Goal: Information Seeking & Learning: Learn about a topic

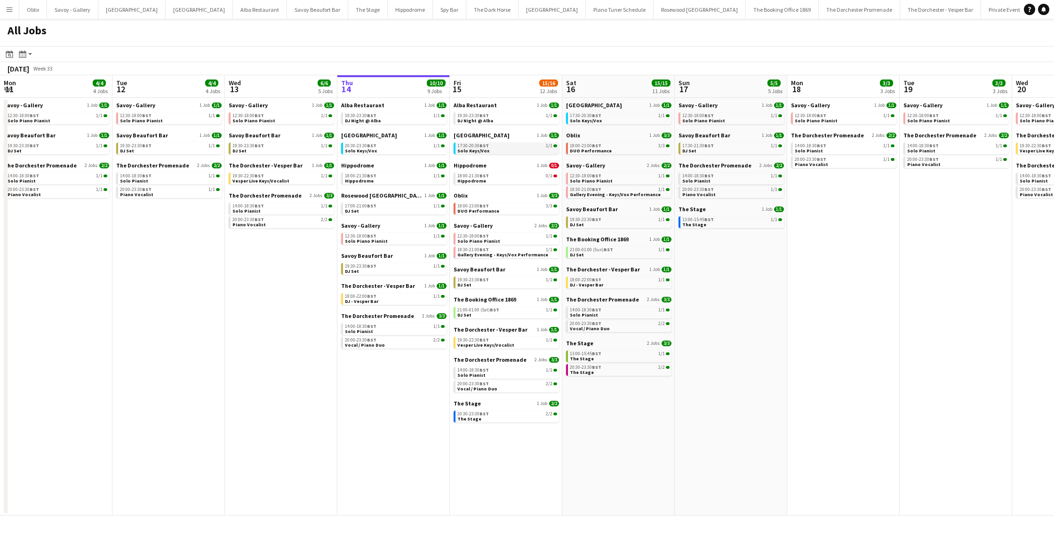
scroll to position [0, 225]
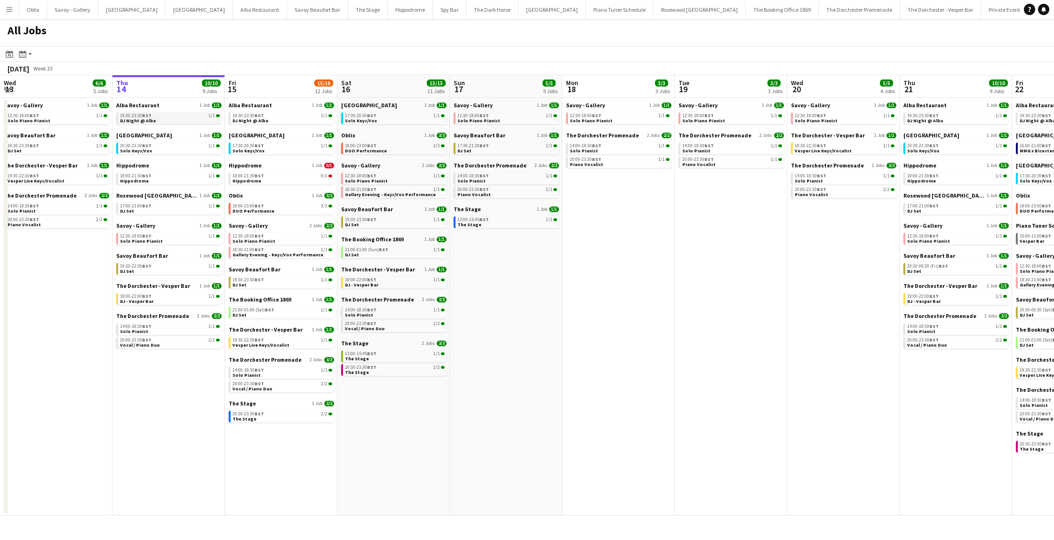
click at [186, 119] on link "19:30-23:30 BST 1/1 DJ Night @ Alba" at bounding box center [170, 117] width 100 height 11
click at [172, 152] on link "20:30-23:30 BST 1/1 Solo Keys/Vox" at bounding box center [170, 148] width 100 height 11
click at [186, 183] on link "18:00-21:30 BST 1/1 Hippodrome" at bounding box center [170, 178] width 100 height 11
click at [170, 214] on app-brief-job-card "17:00-21:00 BST 1/1 DJ Set" at bounding box center [168, 209] width 105 height 12
click at [184, 213] on link "17:00-21:00 BST 1/1 DJ Set" at bounding box center [170, 208] width 100 height 11
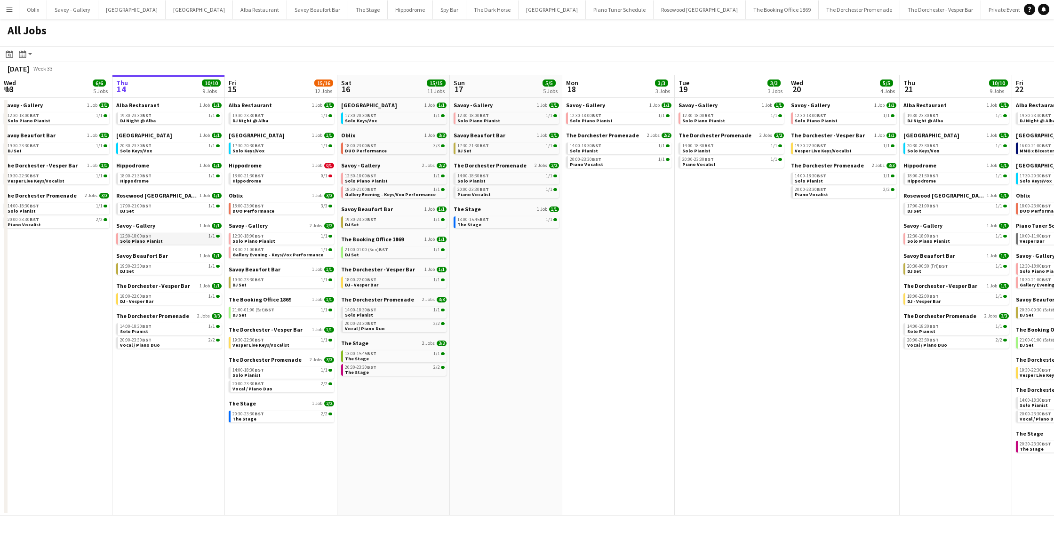
click at [171, 238] on div "12:30-18:00 BST 1/1" at bounding box center [170, 236] width 100 height 5
click at [163, 269] on link "19:30-23:30 BST 1/1 DJ Set" at bounding box center [170, 268] width 100 height 11
click at [182, 296] on div "18:00-22:00 BST 1/1" at bounding box center [170, 296] width 100 height 5
click at [156, 341] on div "20:00-23:30 BST 2/2" at bounding box center [170, 340] width 100 height 5
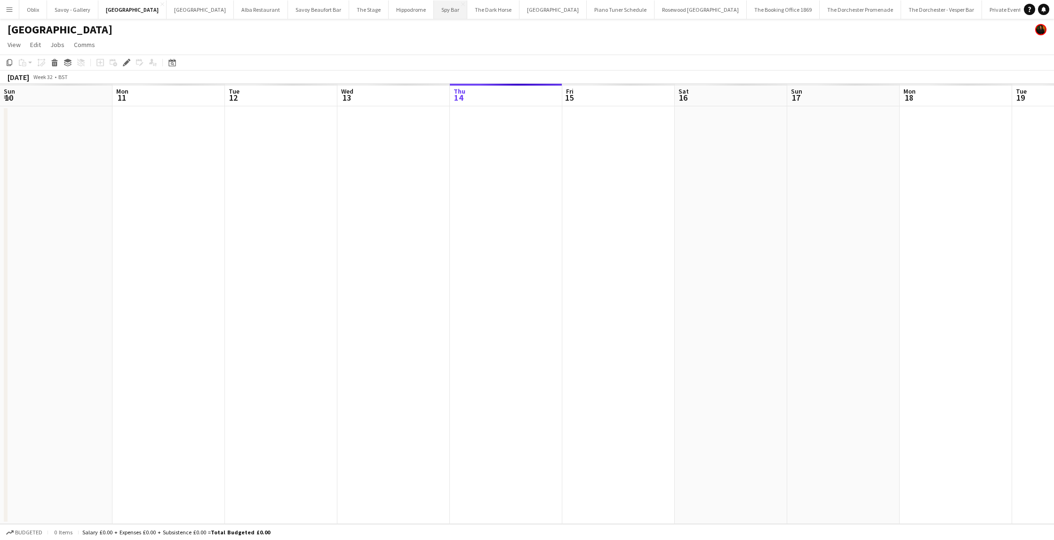
scroll to position [0, 324]
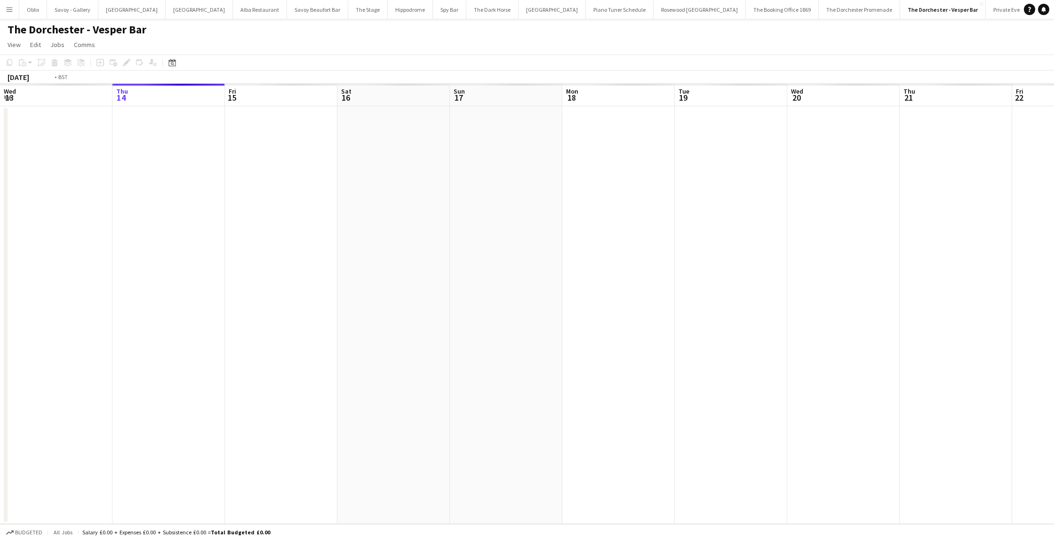
scroll to position [0, 324]
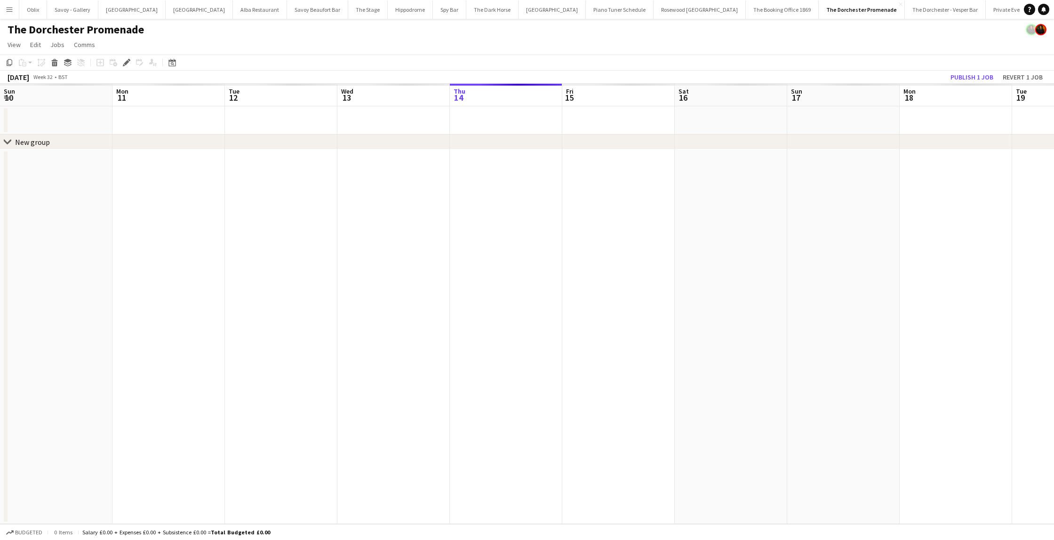
scroll to position [0, 324]
